Goal: Navigation & Orientation: Find specific page/section

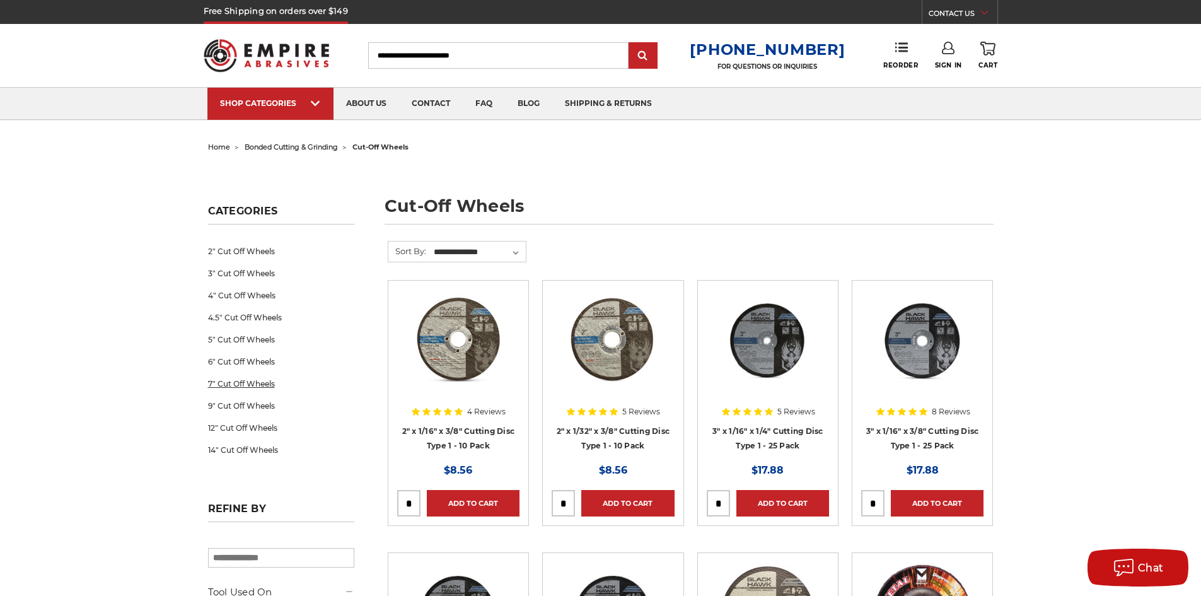
click at [228, 383] on link "7" Cut Off Wheels" at bounding box center [281, 384] width 146 height 22
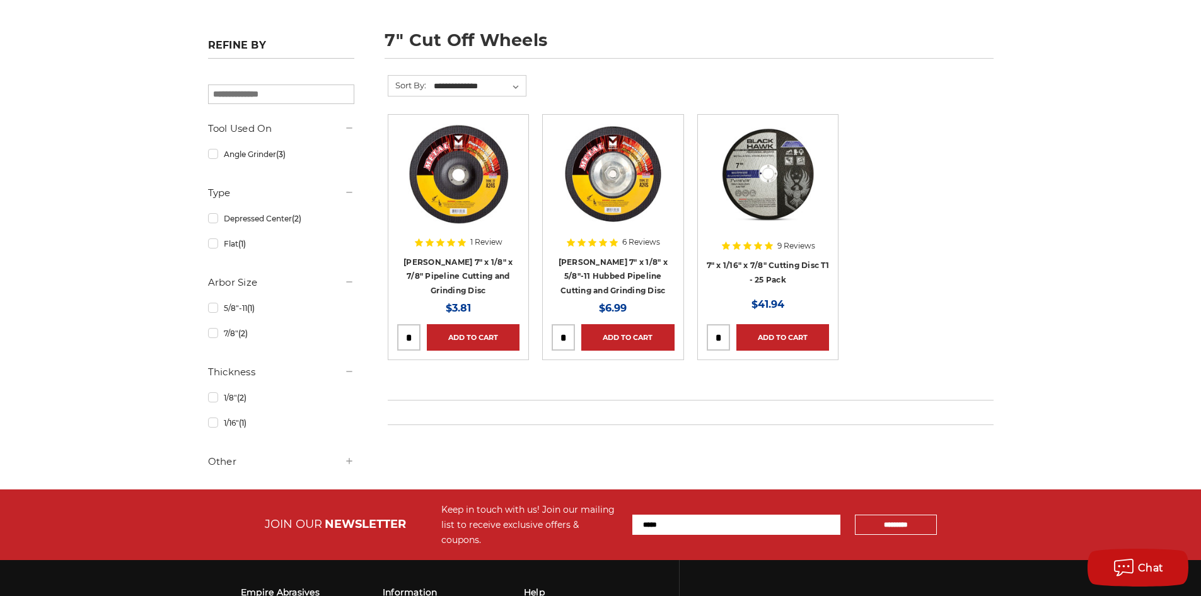
scroll to position [63, 0]
